Goal: Book appointment/travel/reservation

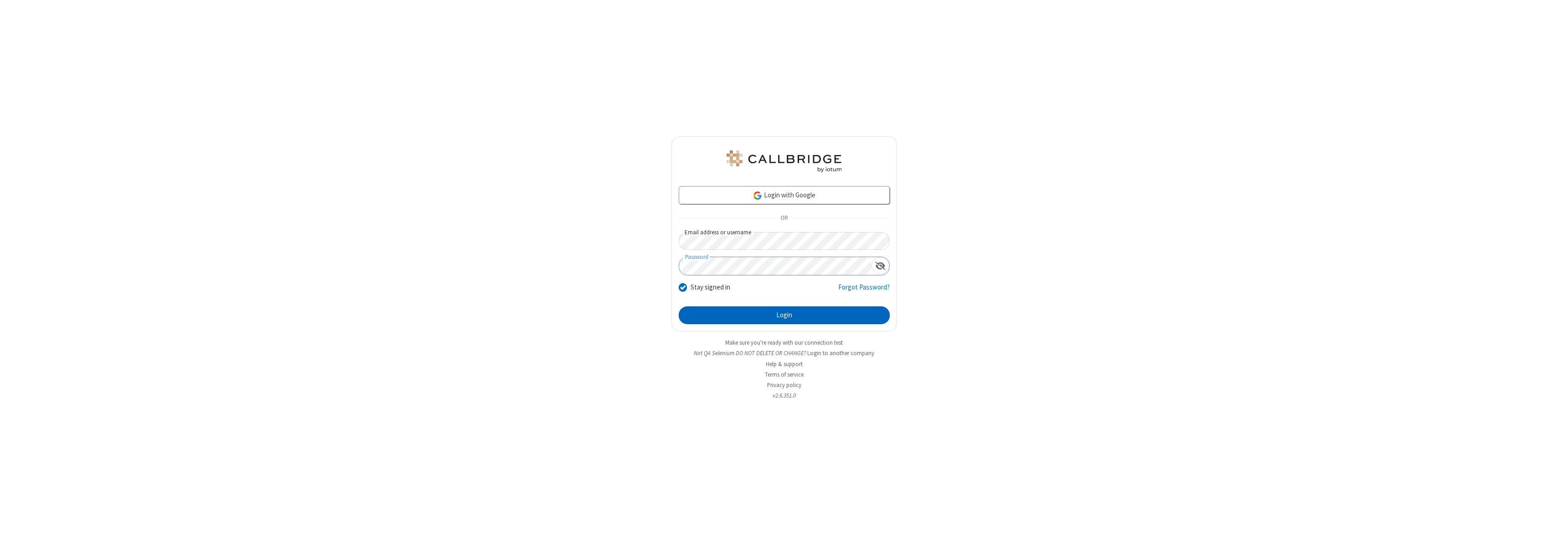
click at [784, 315] on button "Login" at bounding box center [784, 316] width 211 height 18
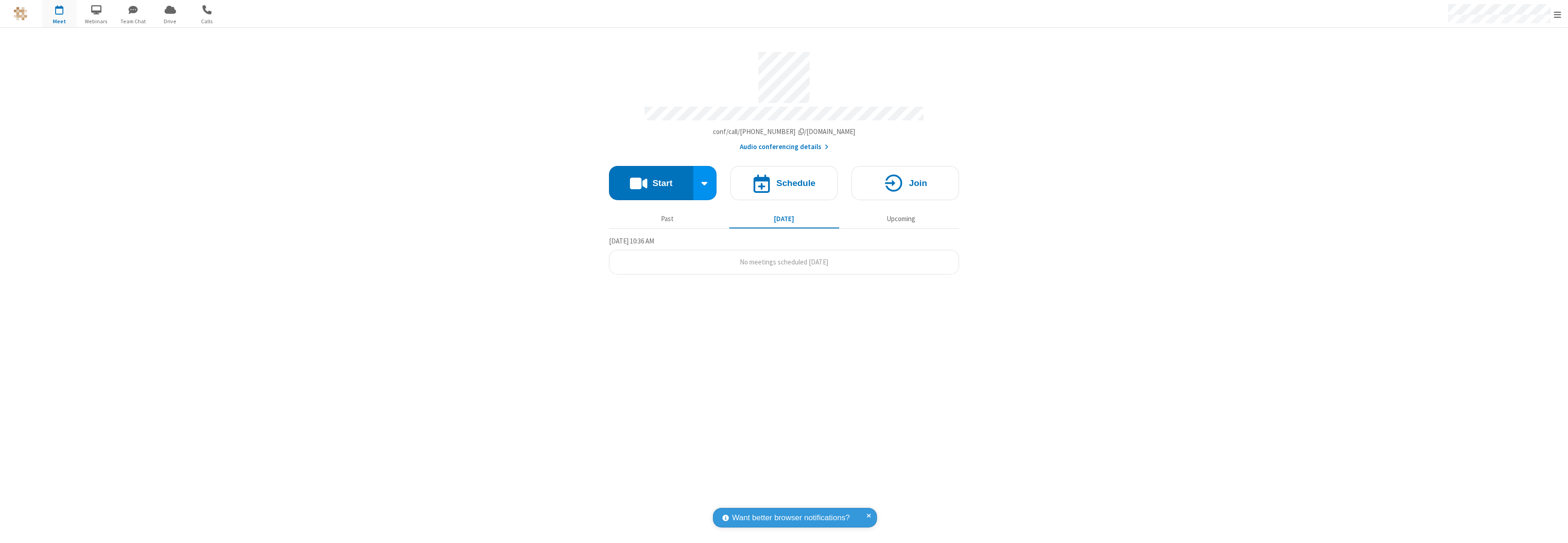
click at [1557, 14] on span "Open menu" at bounding box center [1557, 14] width 7 height 9
click at [59, 14] on span "button" at bounding box center [59, 10] width 34 height 16
click at [784, 179] on h4 "Schedule" at bounding box center [796, 183] width 39 height 8
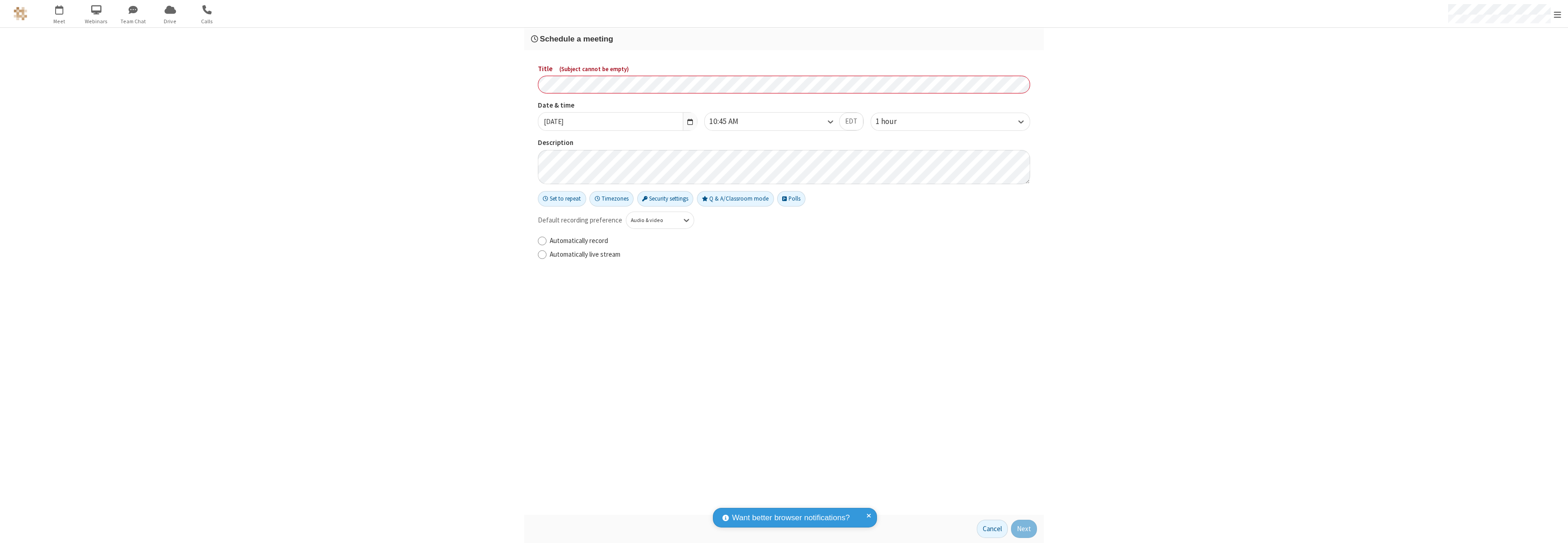
click at [784, 39] on h3 "Schedule a meeting" at bounding box center [783, 38] width 506 height 8
